Goal: Task Accomplishment & Management: Use online tool/utility

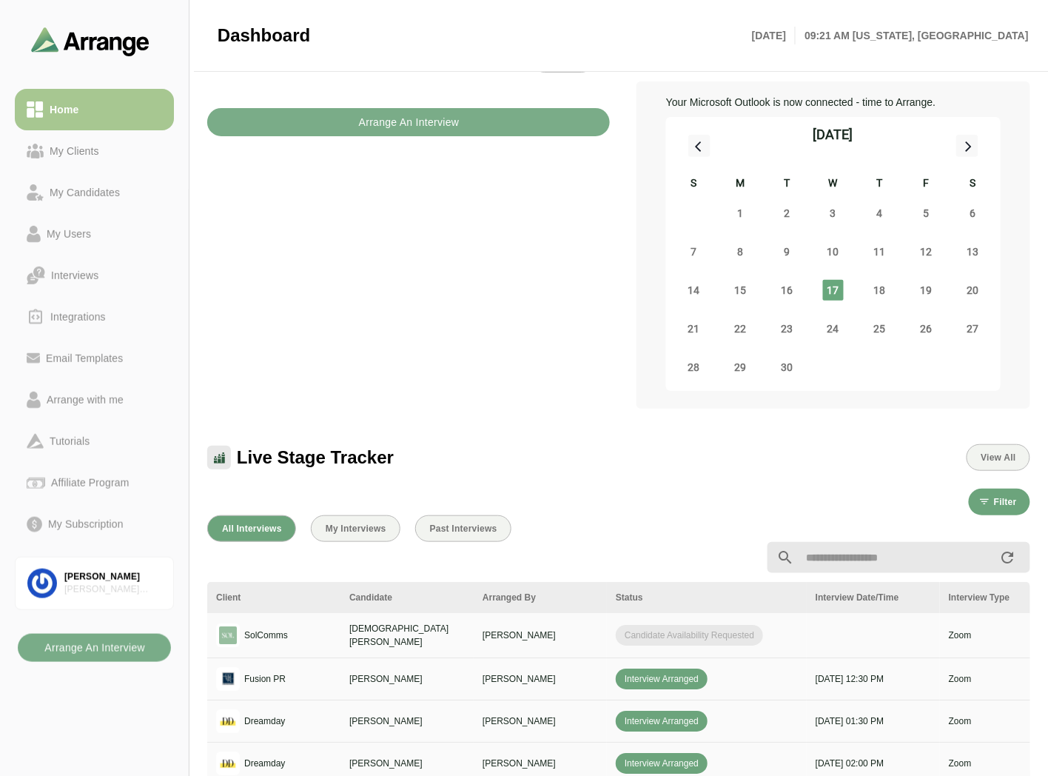
scroll to position [82, 0]
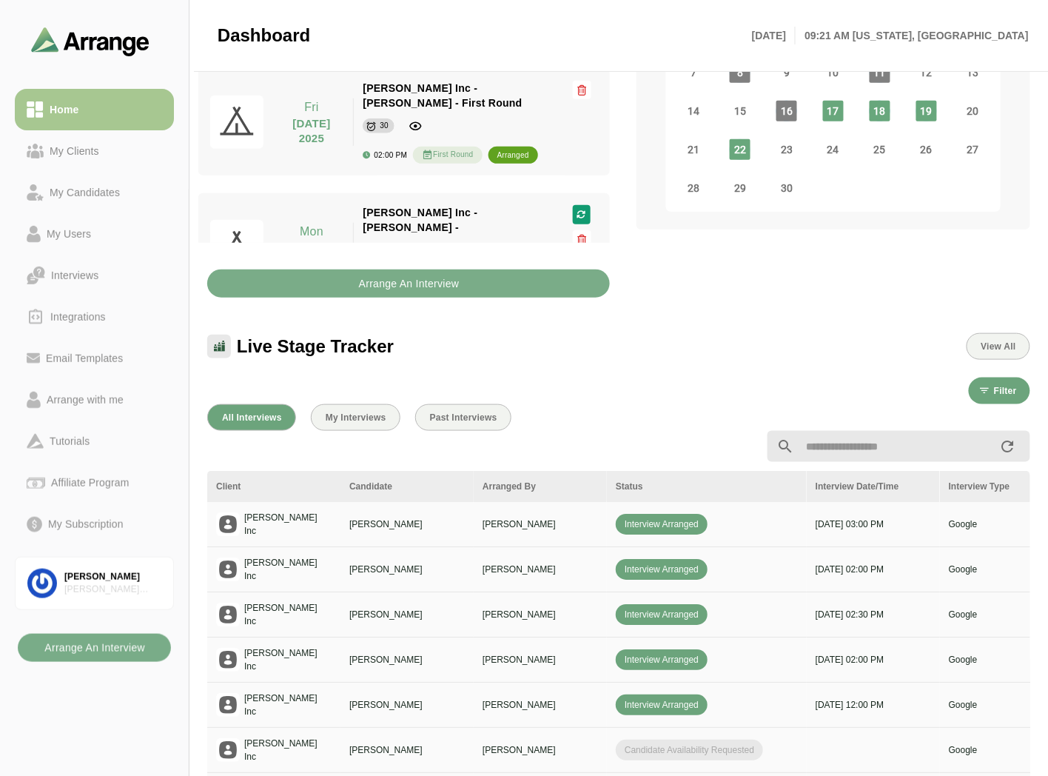
scroll to position [246, 0]
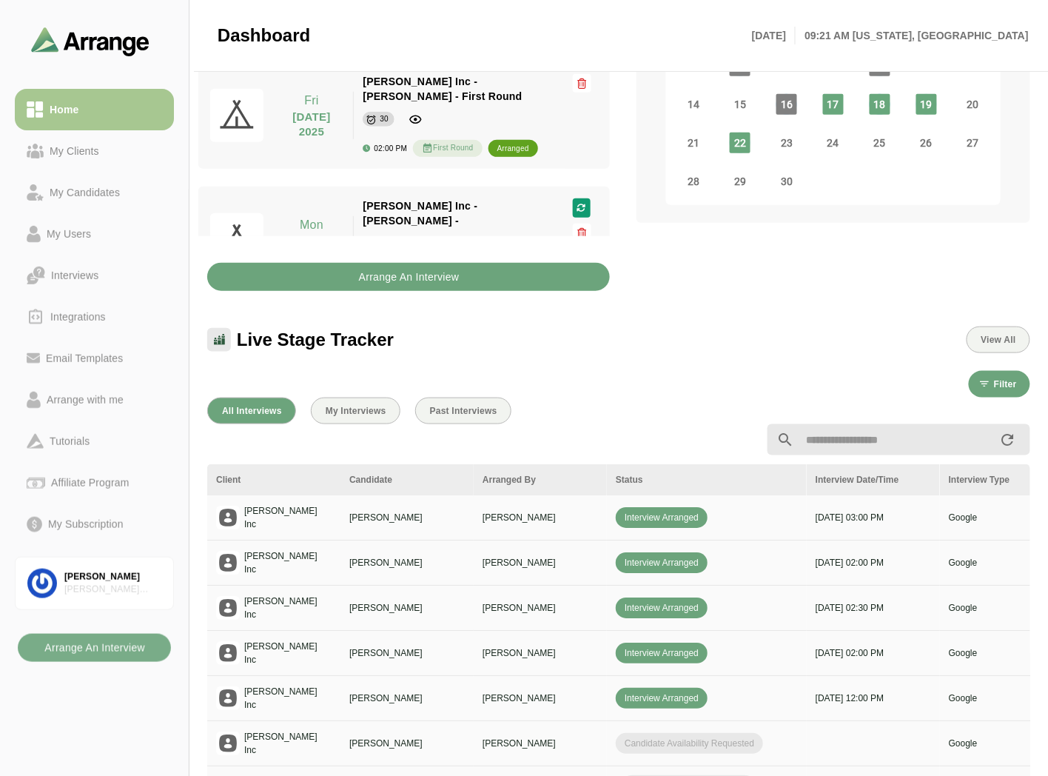
click at [338, 283] on button "Arrange An Interview" at bounding box center [408, 277] width 403 height 28
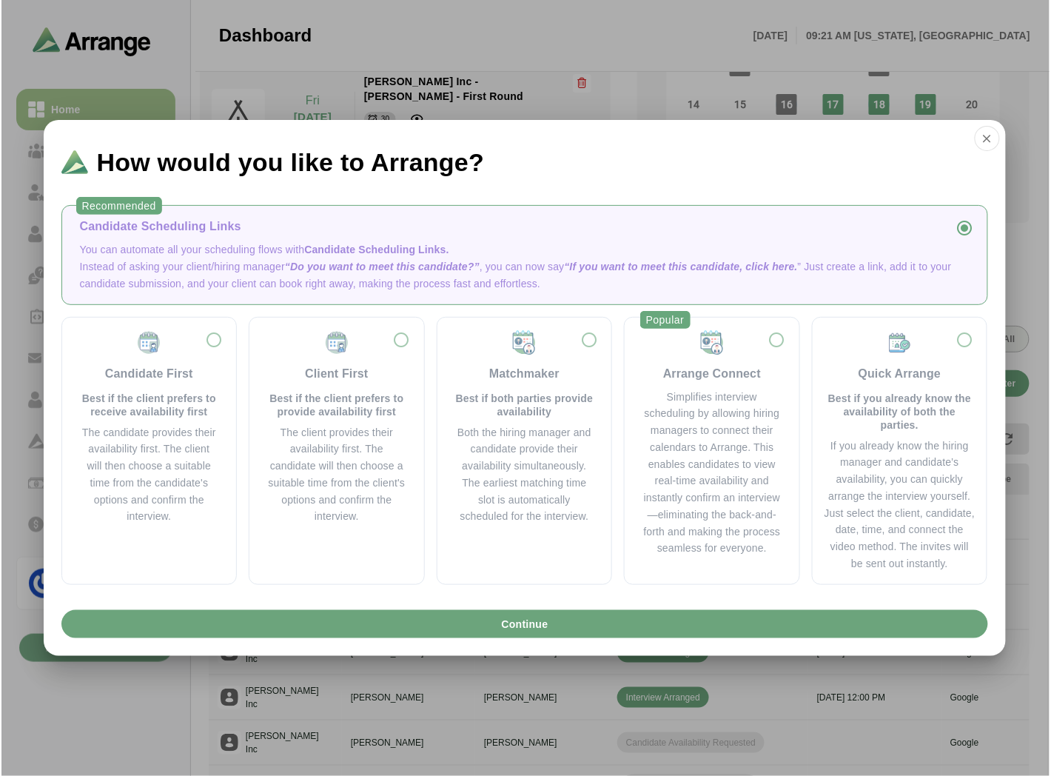
scroll to position [0, 0]
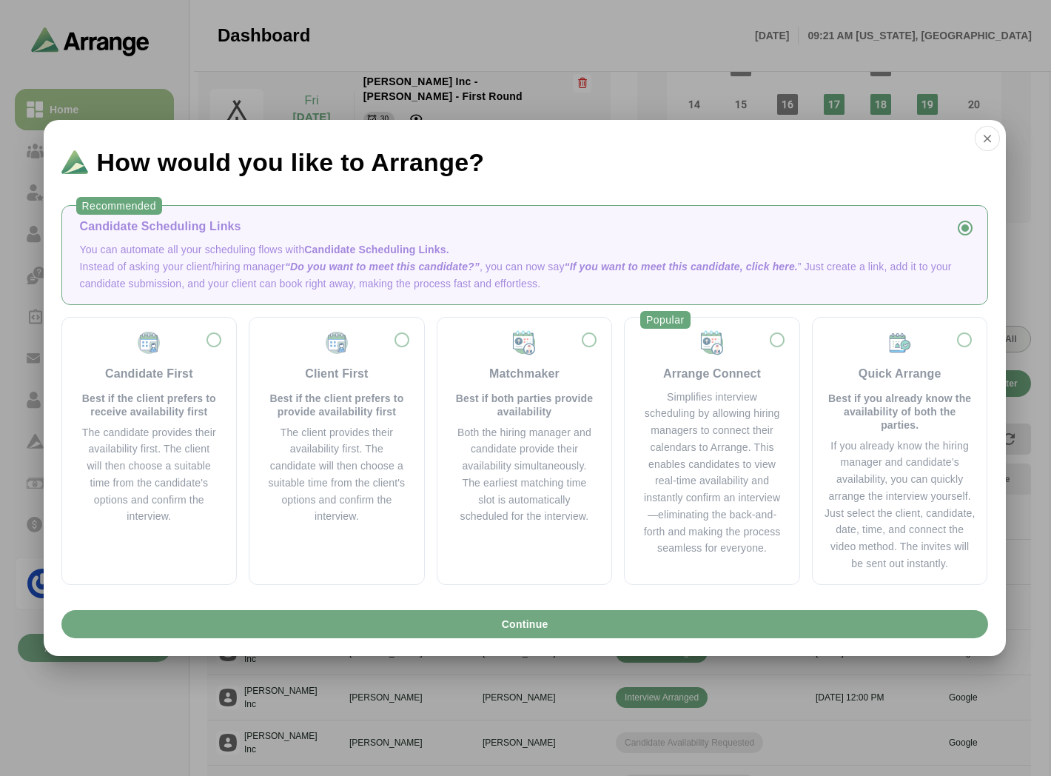
click at [604, 625] on button "Continue" at bounding box center [524, 624] width 927 height 28
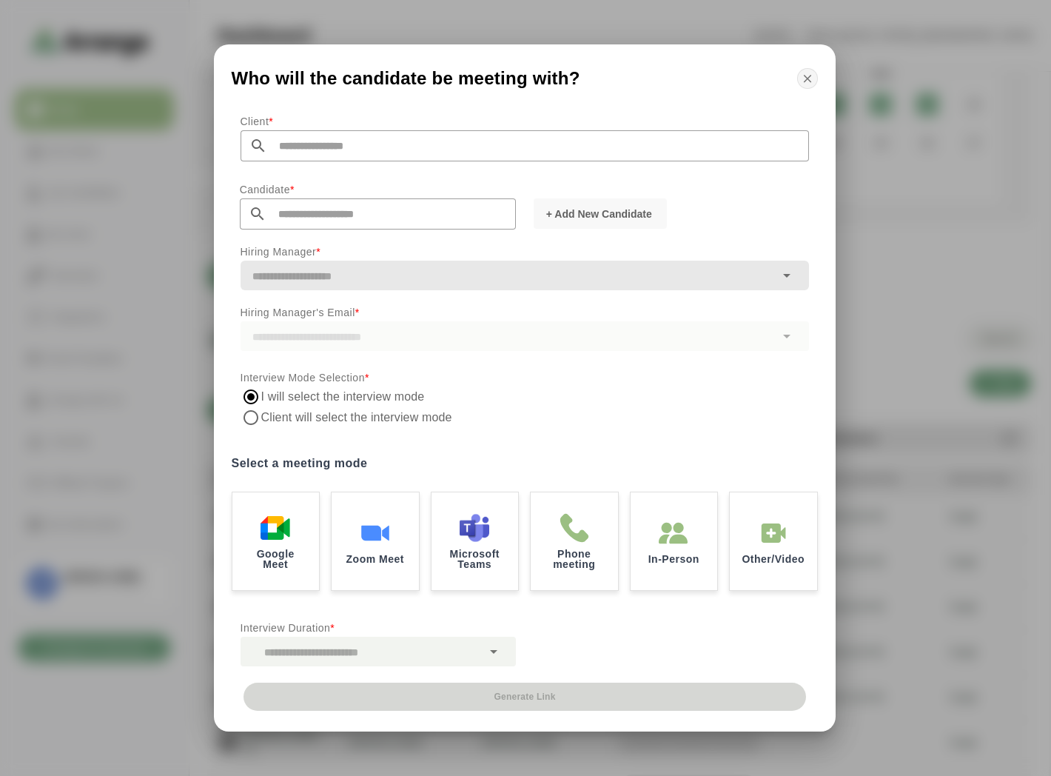
click at [797, 82] on button "button" at bounding box center [807, 78] width 21 height 21
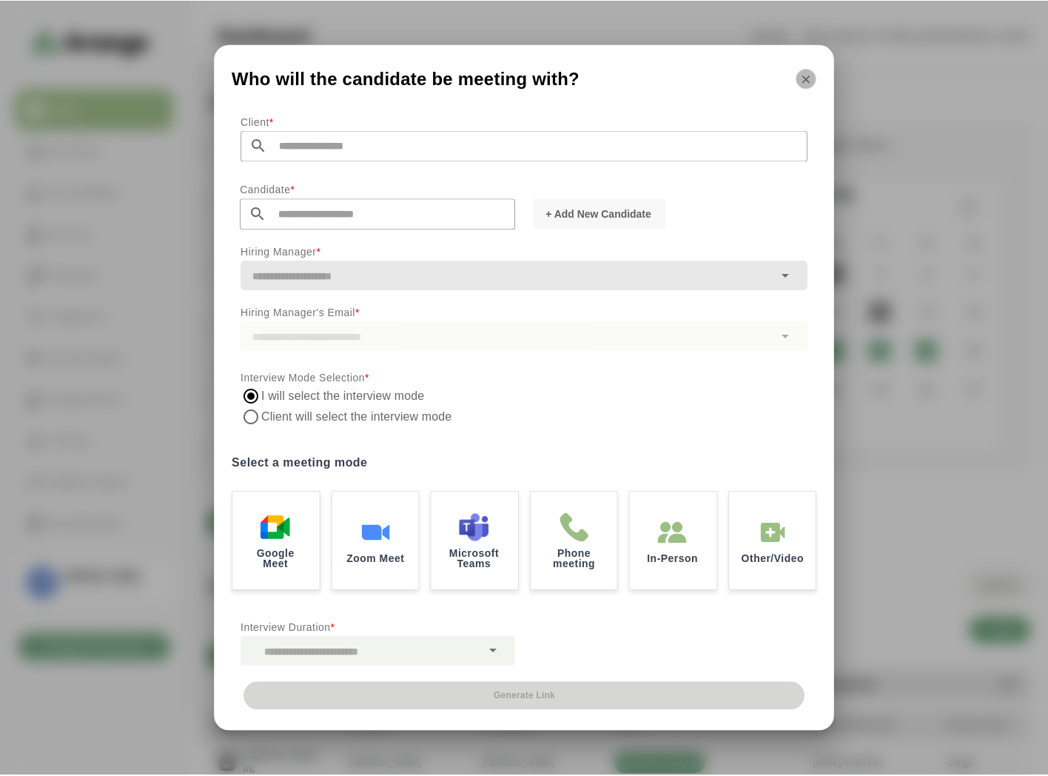
scroll to position [246, 0]
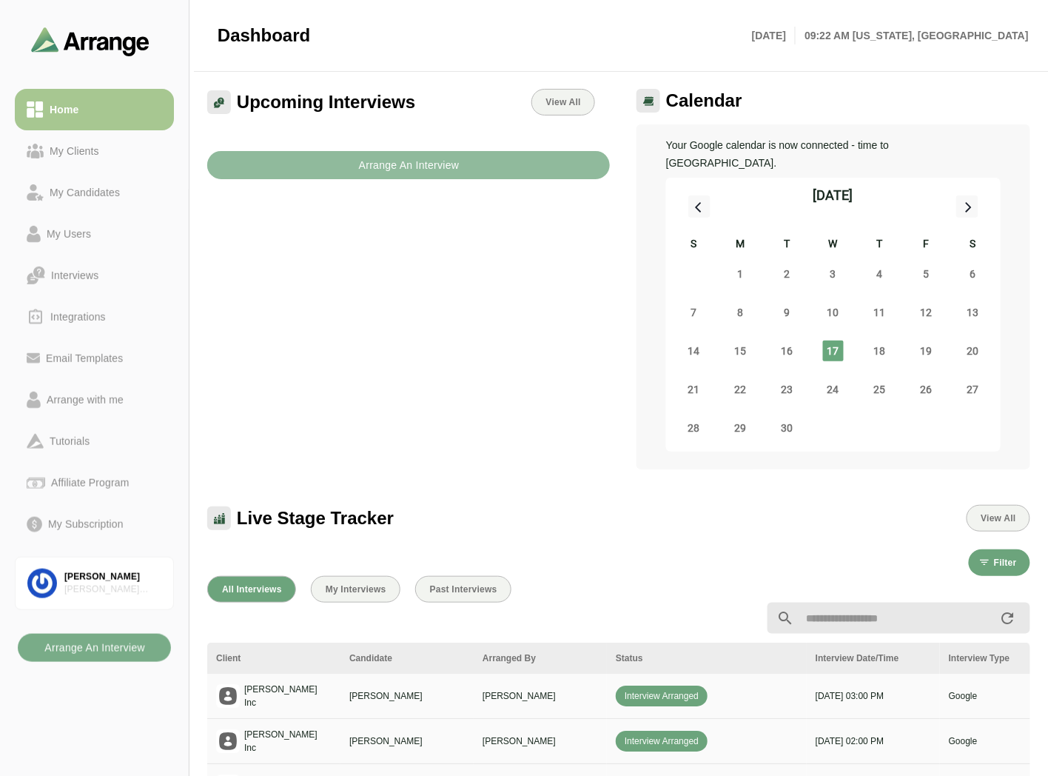
click at [383, 172] on b "Arrange An Interview" at bounding box center [408, 165] width 101 height 28
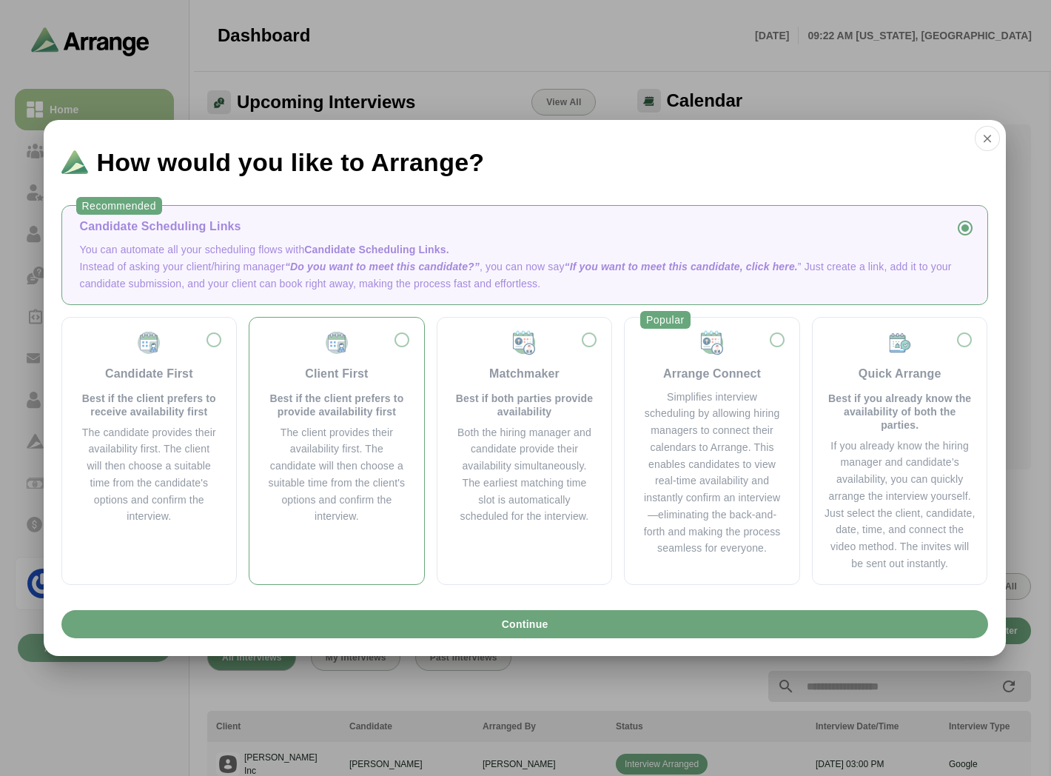
click at [366, 491] on div "The client provides their availability first. The candidate will then choose a …" at bounding box center [336, 474] width 139 height 101
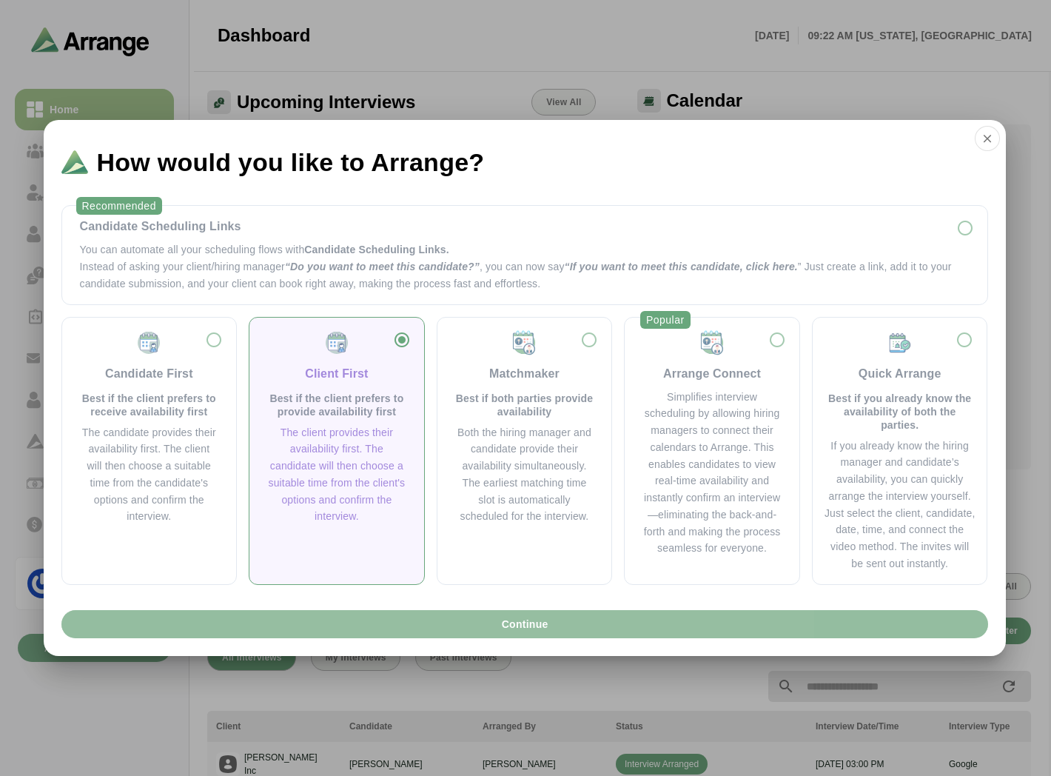
click at [393, 626] on button "Continue" at bounding box center [524, 624] width 927 height 28
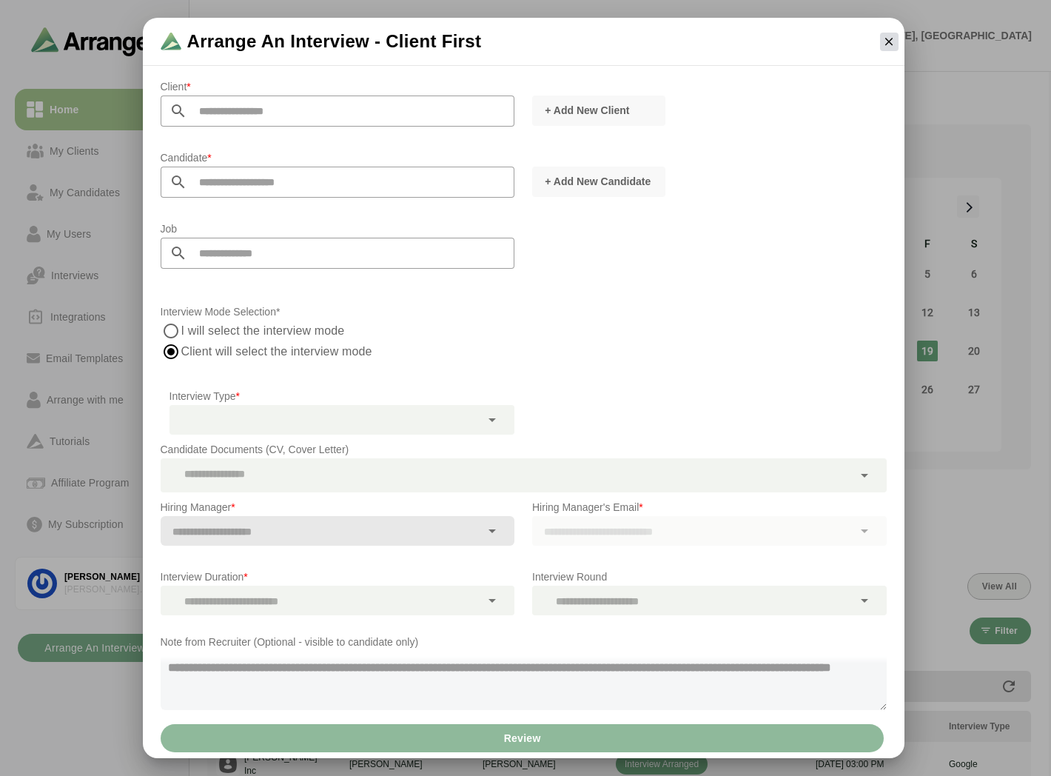
click at [896, 38] on icon "button" at bounding box center [888, 41] width 13 height 13
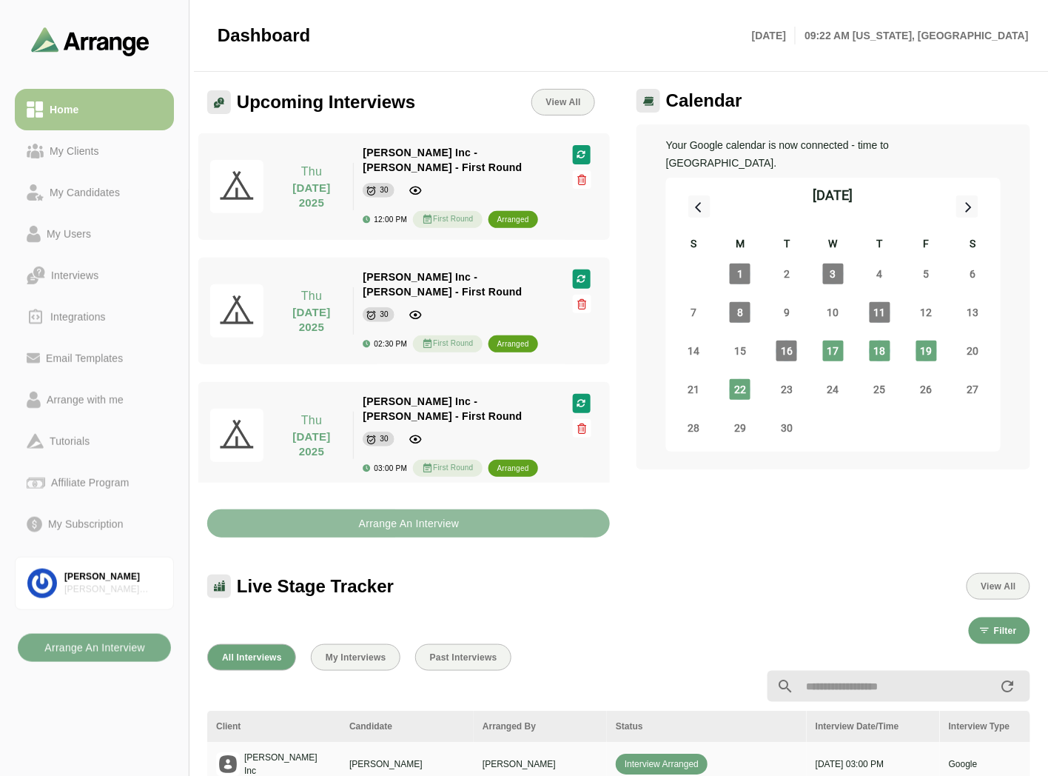
click at [351, 528] on button "Arrange An Interview" at bounding box center [408, 523] width 403 height 28
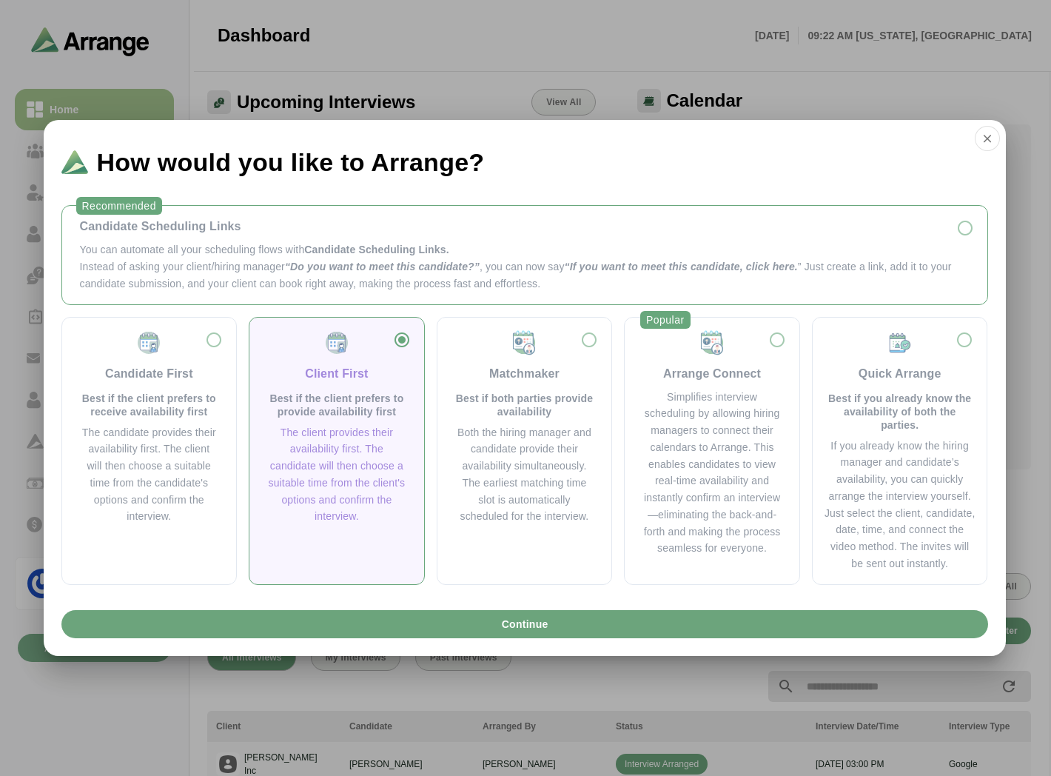
click at [335, 252] on span "Candidate Scheduling Links." at bounding box center [376, 250] width 144 height 12
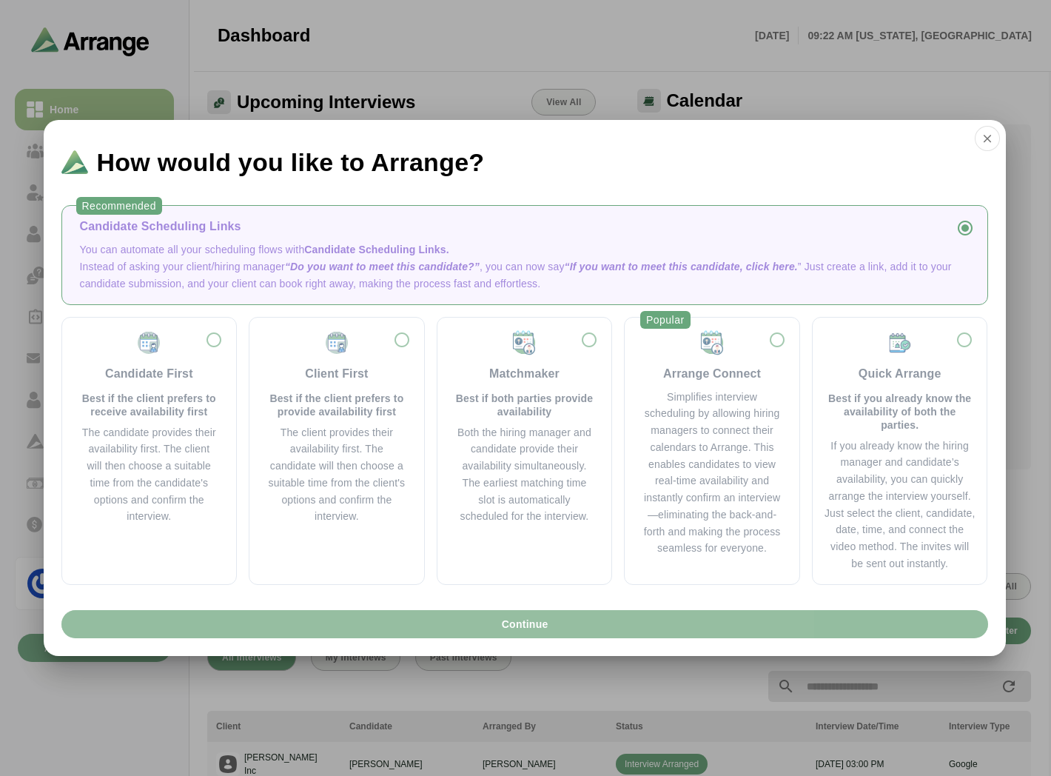
click at [452, 627] on button "Continue" at bounding box center [524, 624] width 927 height 28
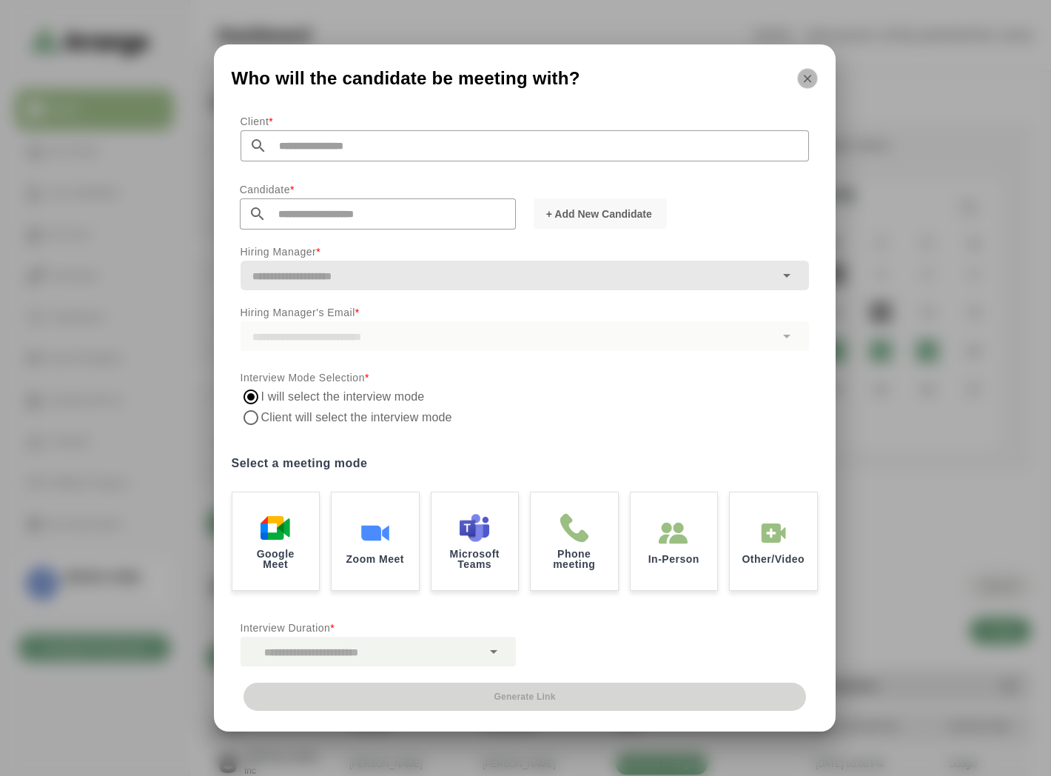
click at [807, 73] on icon "button" at bounding box center [807, 78] width 13 height 13
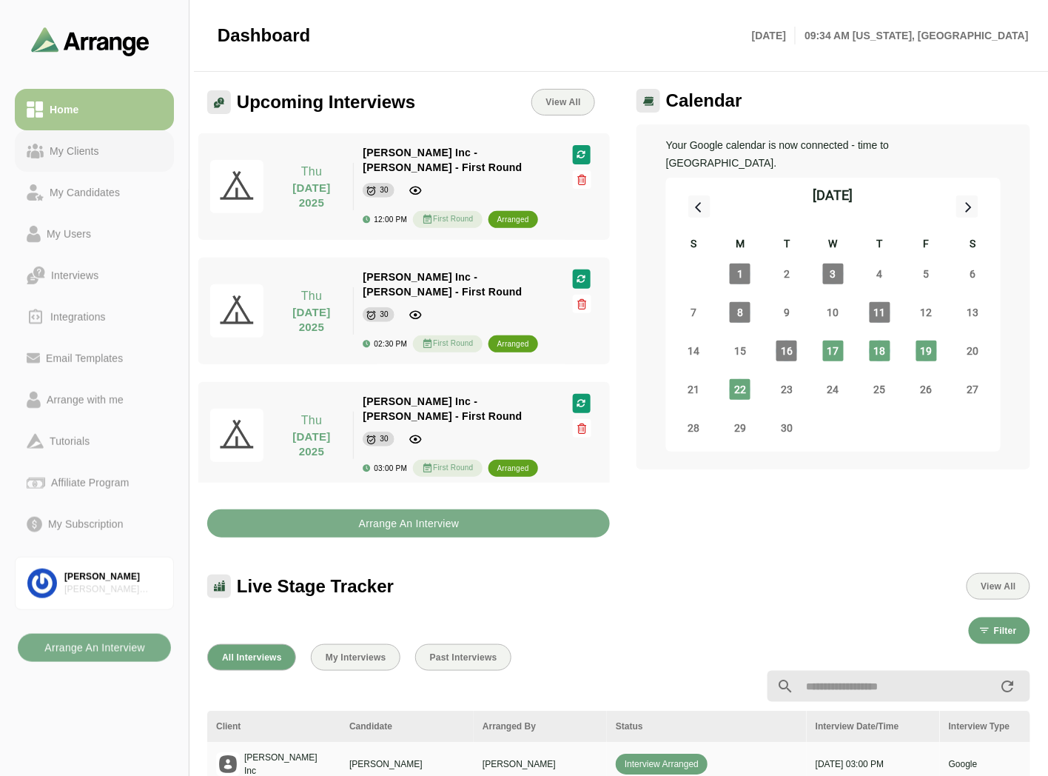
click at [54, 151] on div "My Clients" at bounding box center [74, 151] width 61 height 18
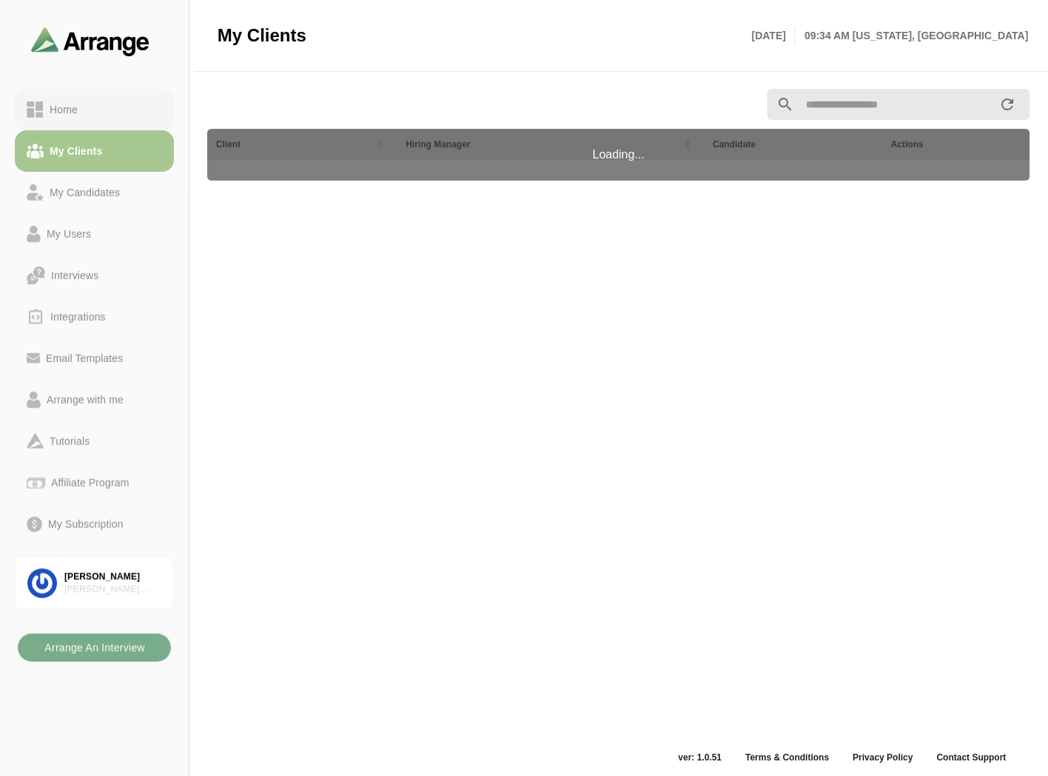
click at [75, 108] on div "Home" at bounding box center [64, 110] width 40 height 18
